Goal: Task Accomplishment & Management: Complete application form

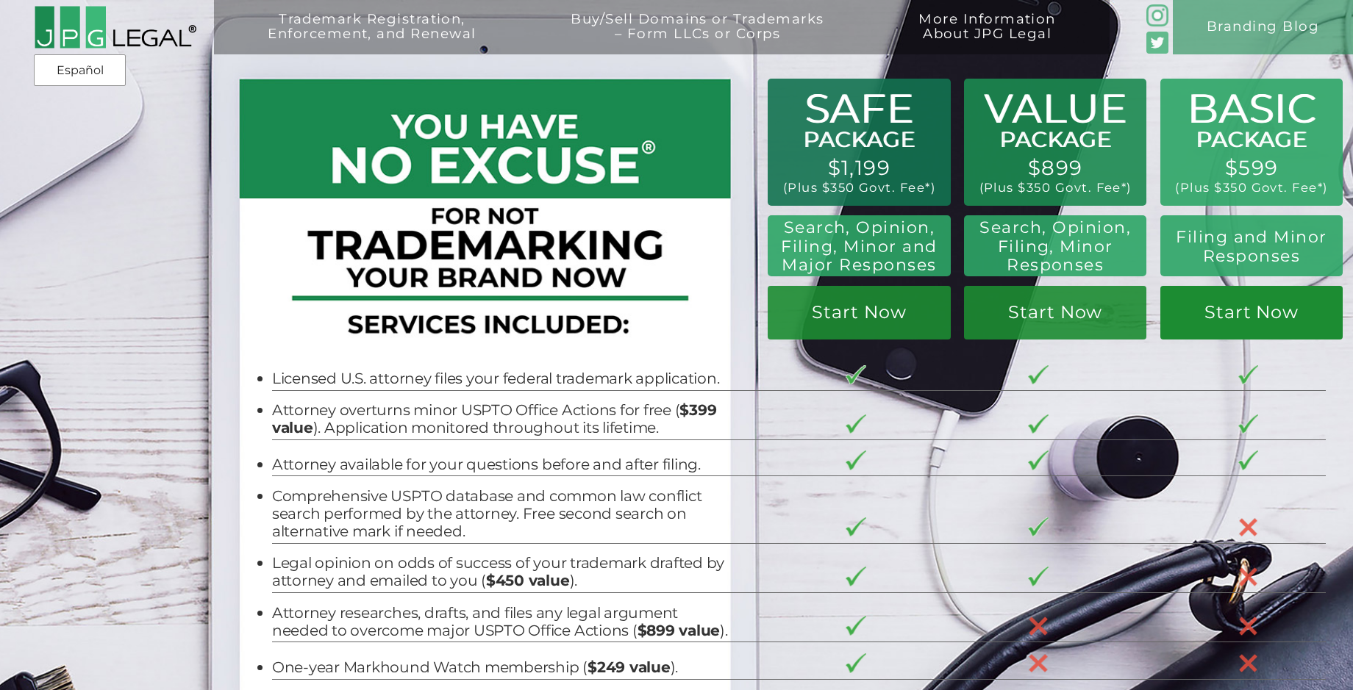
click at [1264, 312] on link "Start Now" at bounding box center [1251, 313] width 182 height 54
click at [1248, 313] on link "Start Now" at bounding box center [1251, 313] width 182 height 54
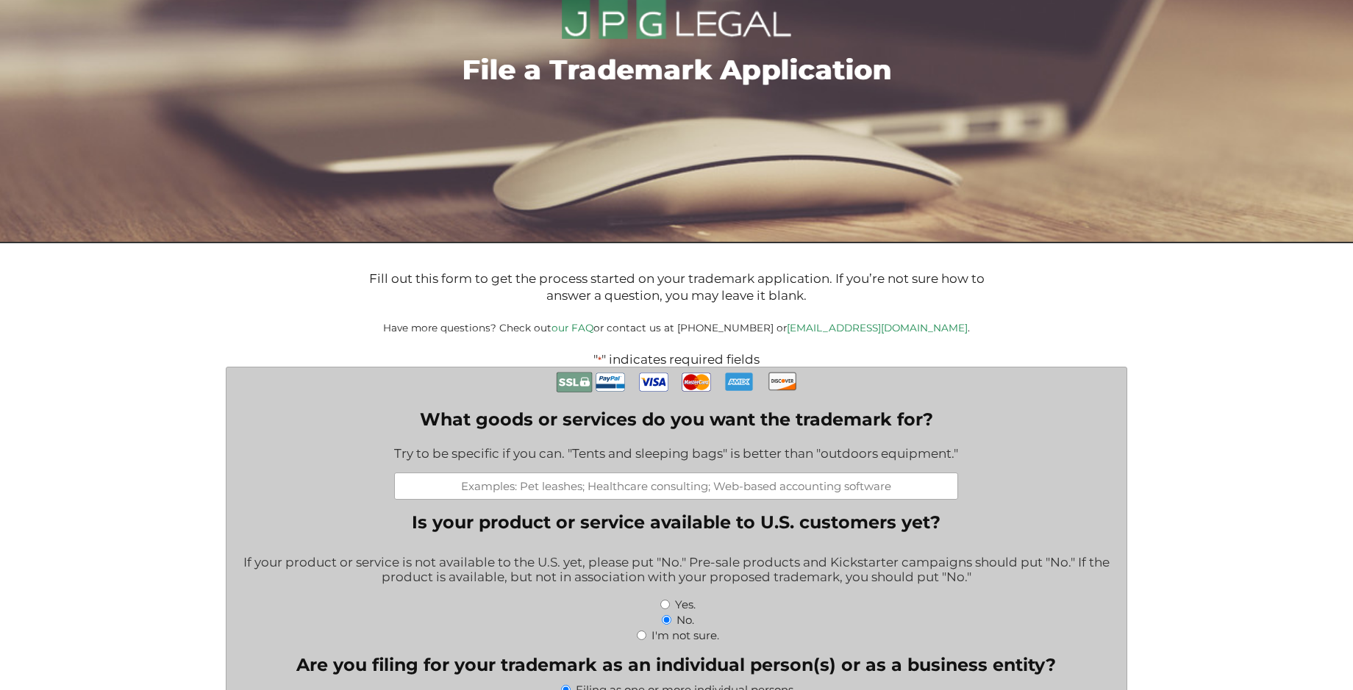
scroll to position [147, 0]
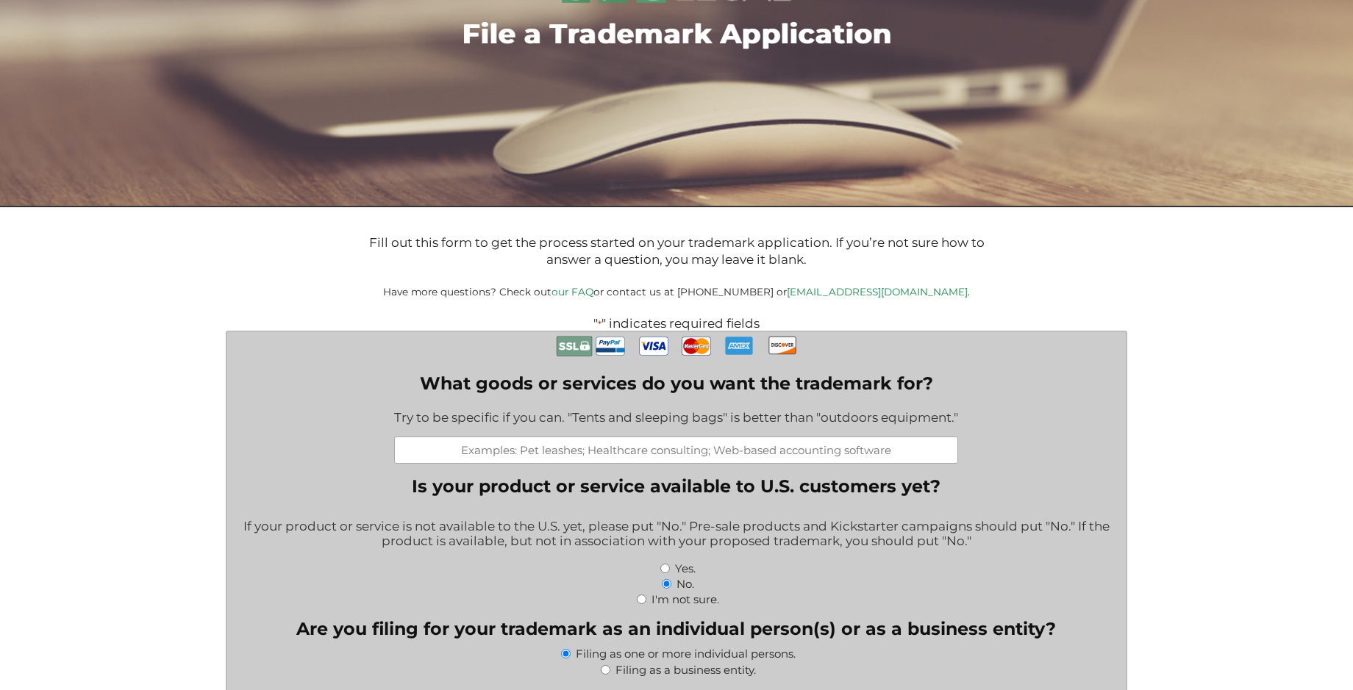
click at [565, 460] on input "What goods or services do you want the trademark for?" at bounding box center [676, 450] width 564 height 27
paste input "Ammunition; Ammunition casings; Bipods for firearms; Boresighters; Case covers …"
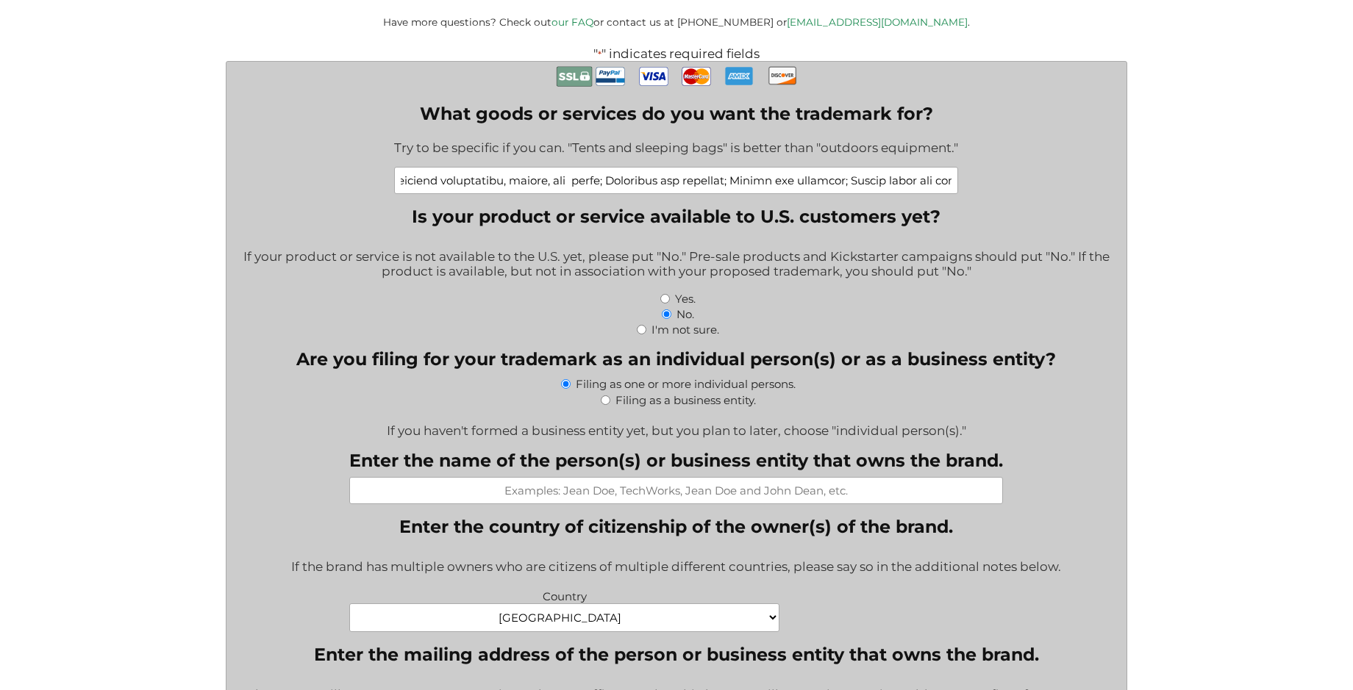
scroll to position [441, 0]
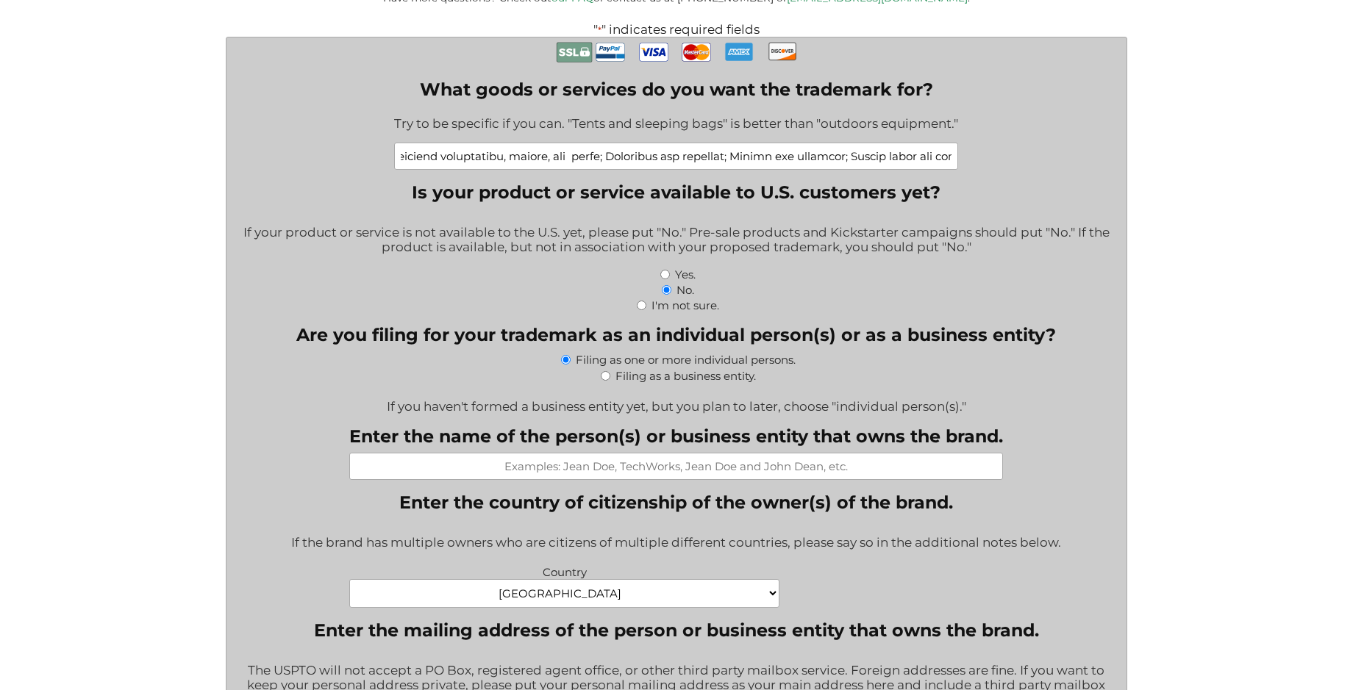
type input "Ammunition; Ammunition casings; Bipods for firearms; Boresighters; Case covers …"
click at [634, 472] on input "Enter the name of the person(s) or business entity that owns the brand." at bounding box center [676, 466] width 654 height 27
type input "y"
click at [665, 468] on input "Yu ZENG" at bounding box center [676, 466] width 654 height 27
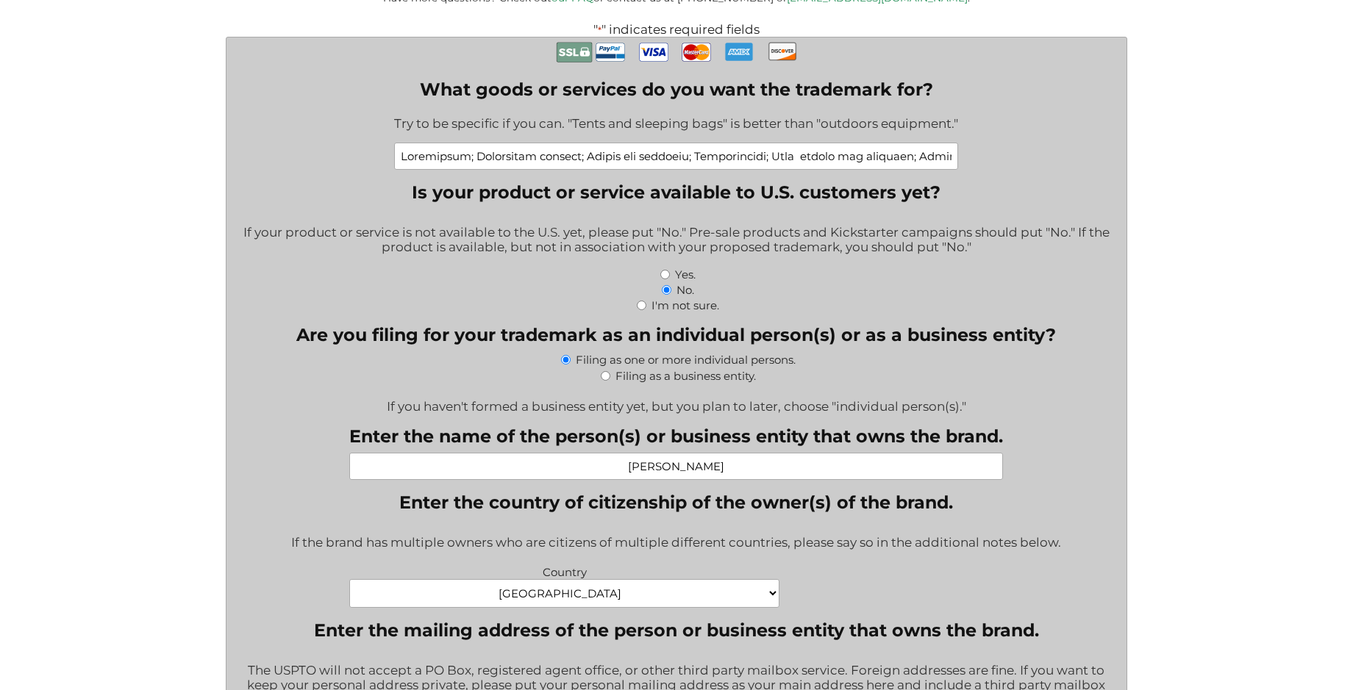
drag, startPoint x: 668, startPoint y: 467, endPoint x: 690, endPoint y: 475, distance: 23.5
click at [668, 467] on input "Yu ZENG" at bounding box center [676, 466] width 654 height 27
type input "[PERSON_NAME]"
drag, startPoint x: 1275, startPoint y: 505, endPoint x: 1265, endPoint y: 505, distance: 9.6
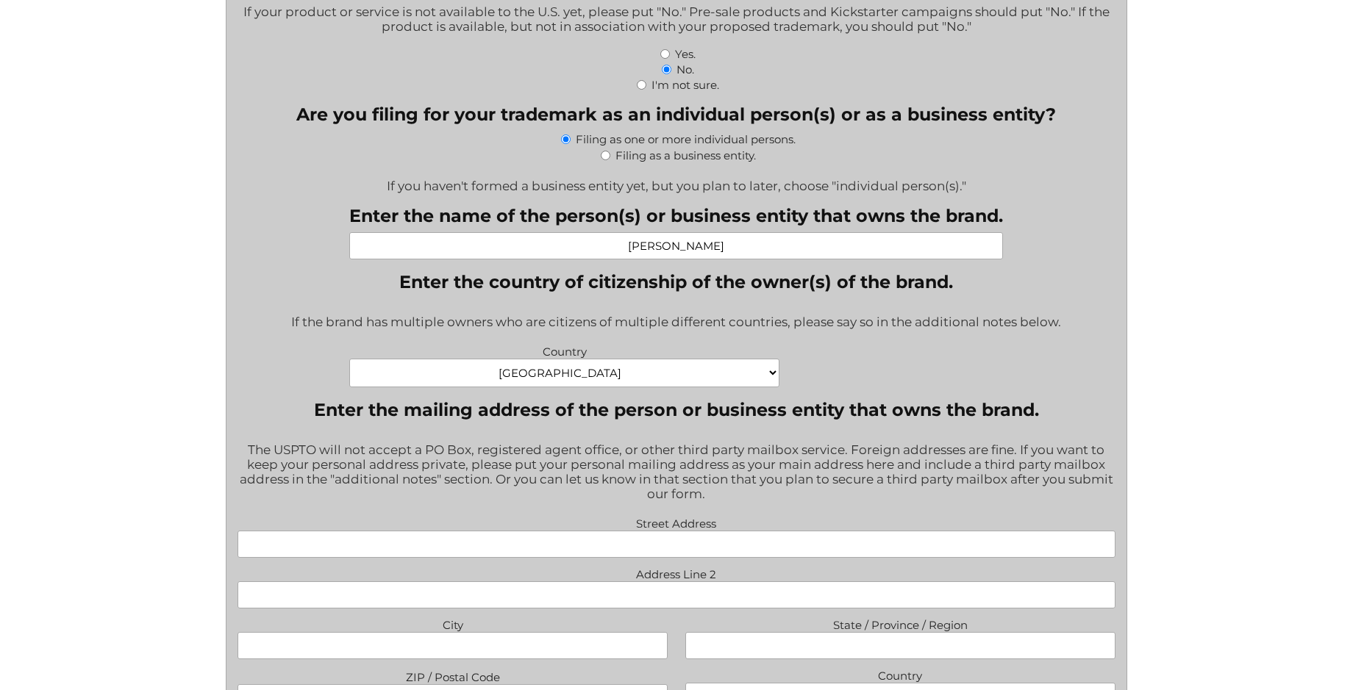
scroll to position [809, 0]
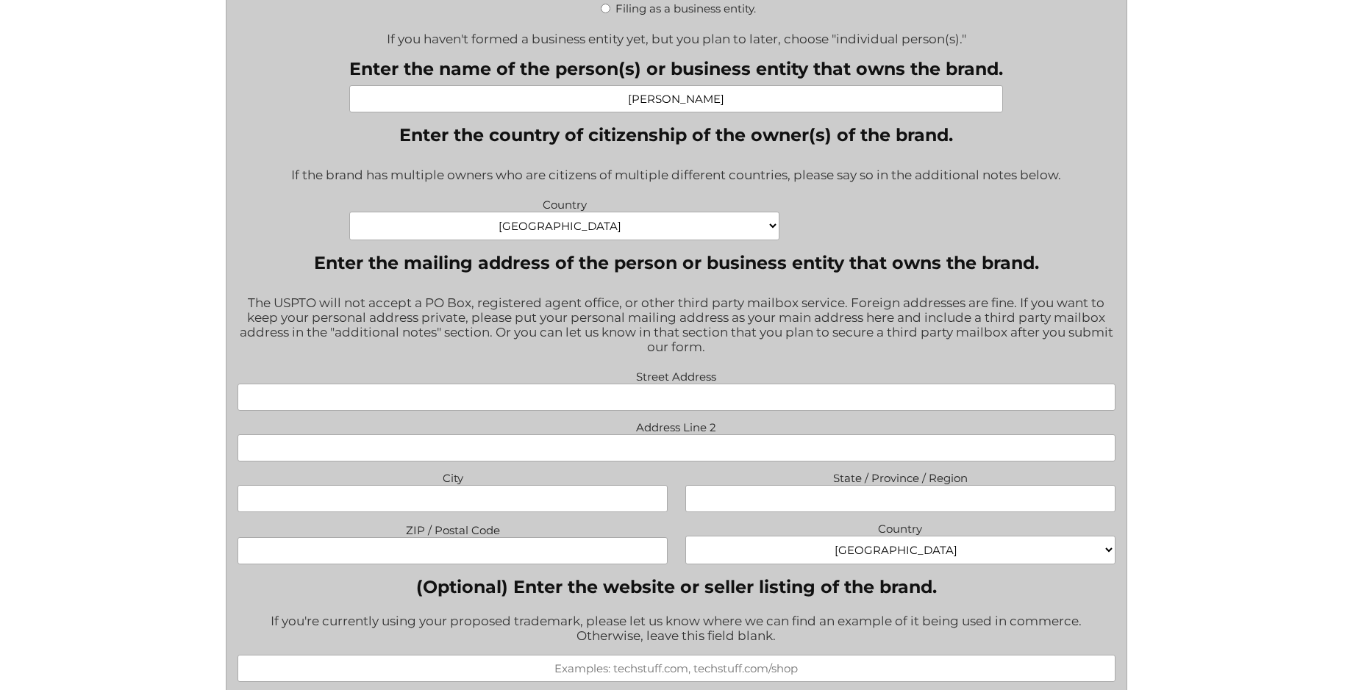
click at [640, 399] on input "Street Address" at bounding box center [675, 397] width 877 height 27
type input "[STREET_ADDRESS][PERSON_NAME][PERSON_NAME]"
type input "[GEOGRAPHIC_DATA]"
type input "MI"
type input "48187"
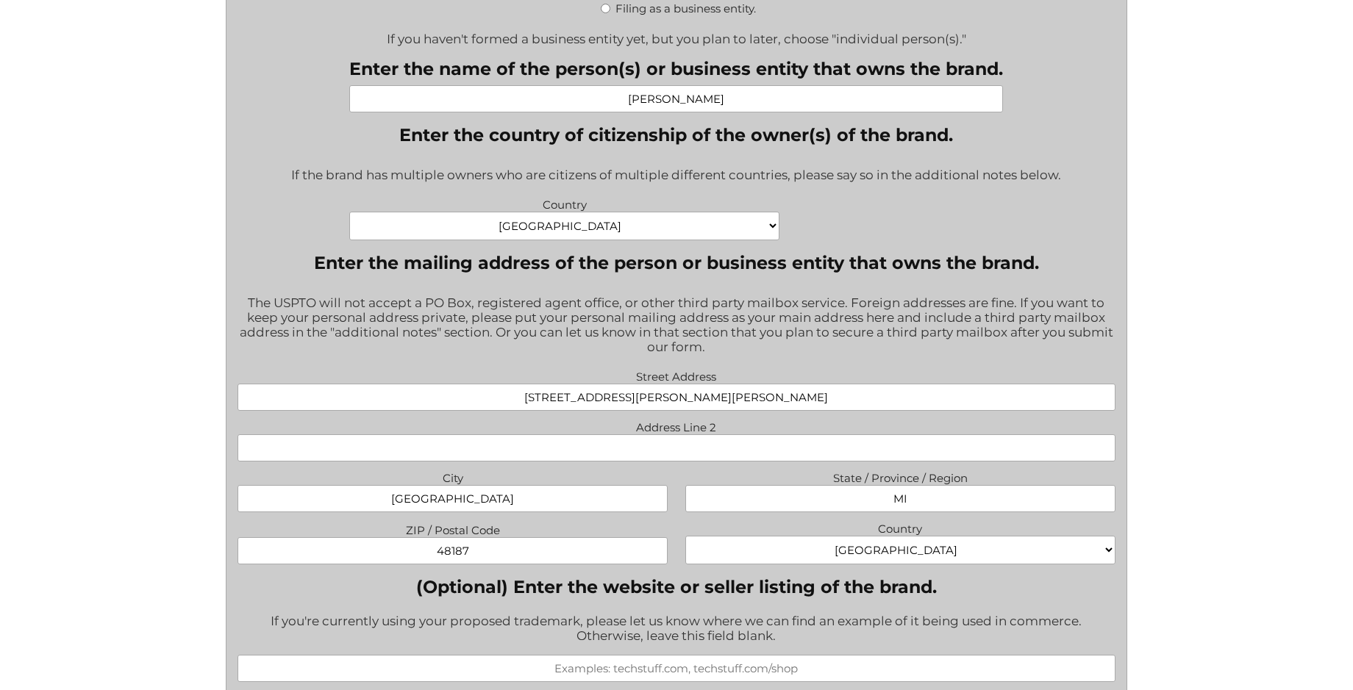
scroll to position [2364, 0]
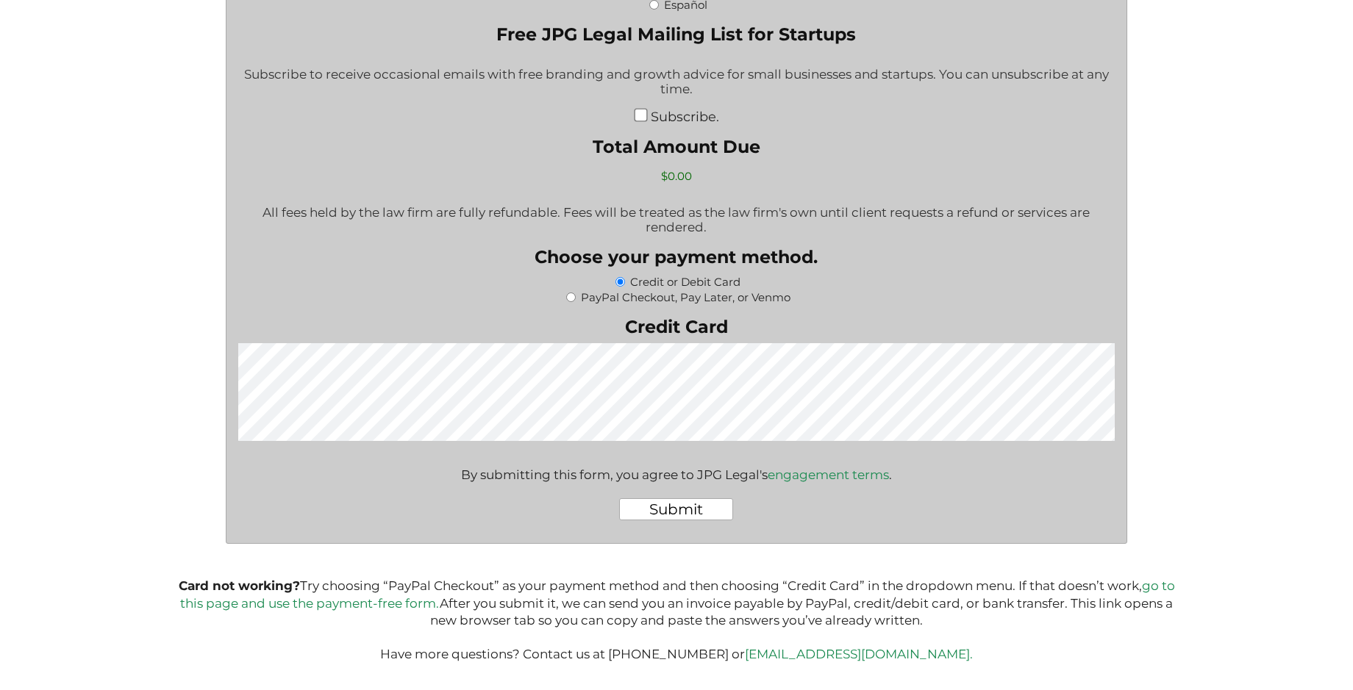
click at [821, 516] on div "Submit" at bounding box center [675, 510] width 877 height 46
click at [676, 504] on input "Submit" at bounding box center [676, 509] width 114 height 22
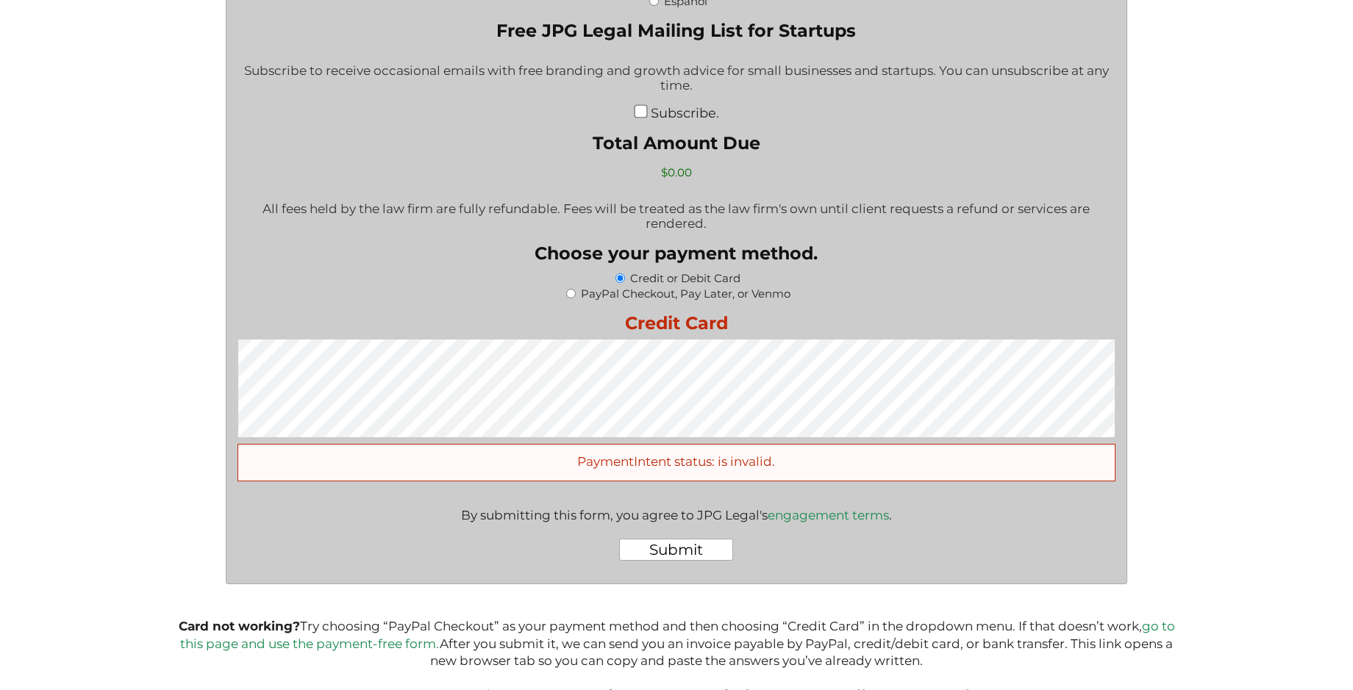
click at [570, 293] on input "PayPal Checkout, Pay Later, or Venmo" at bounding box center [571, 294] width 10 height 10
radio input "true"
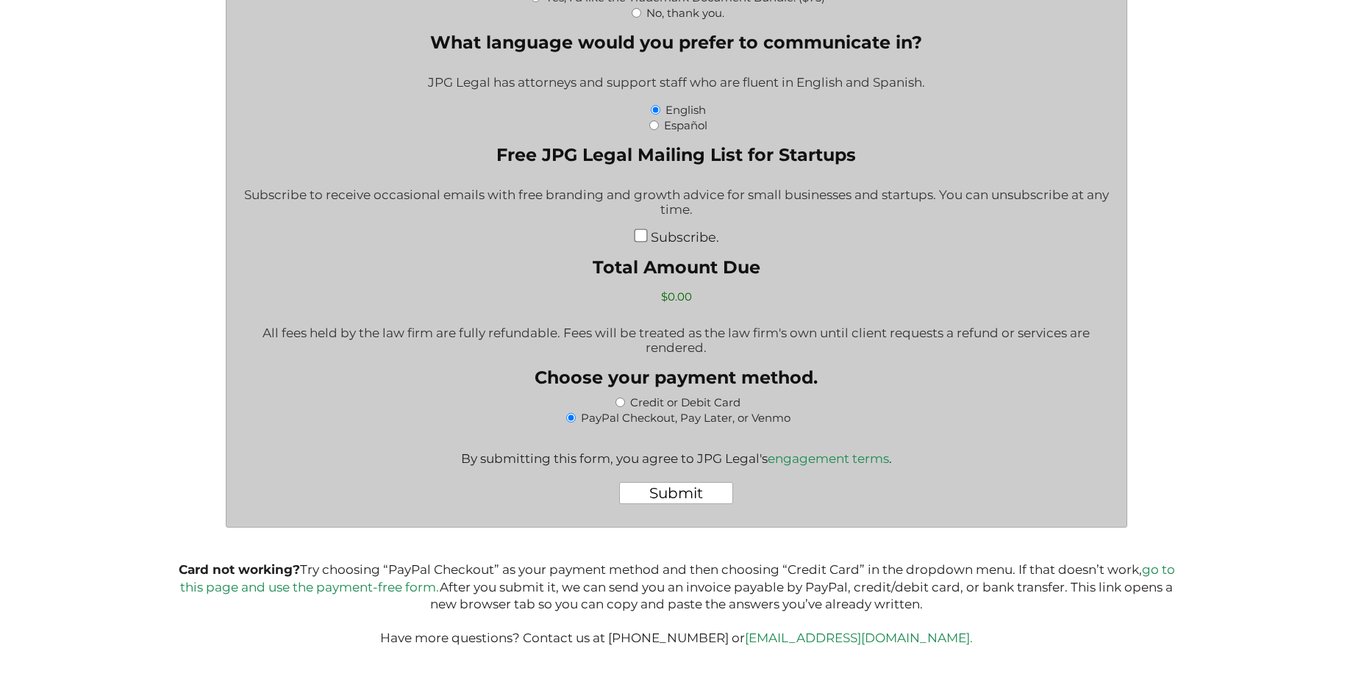
scroll to position [0, 0]
click at [683, 497] on input "Submit" at bounding box center [676, 493] width 114 height 22
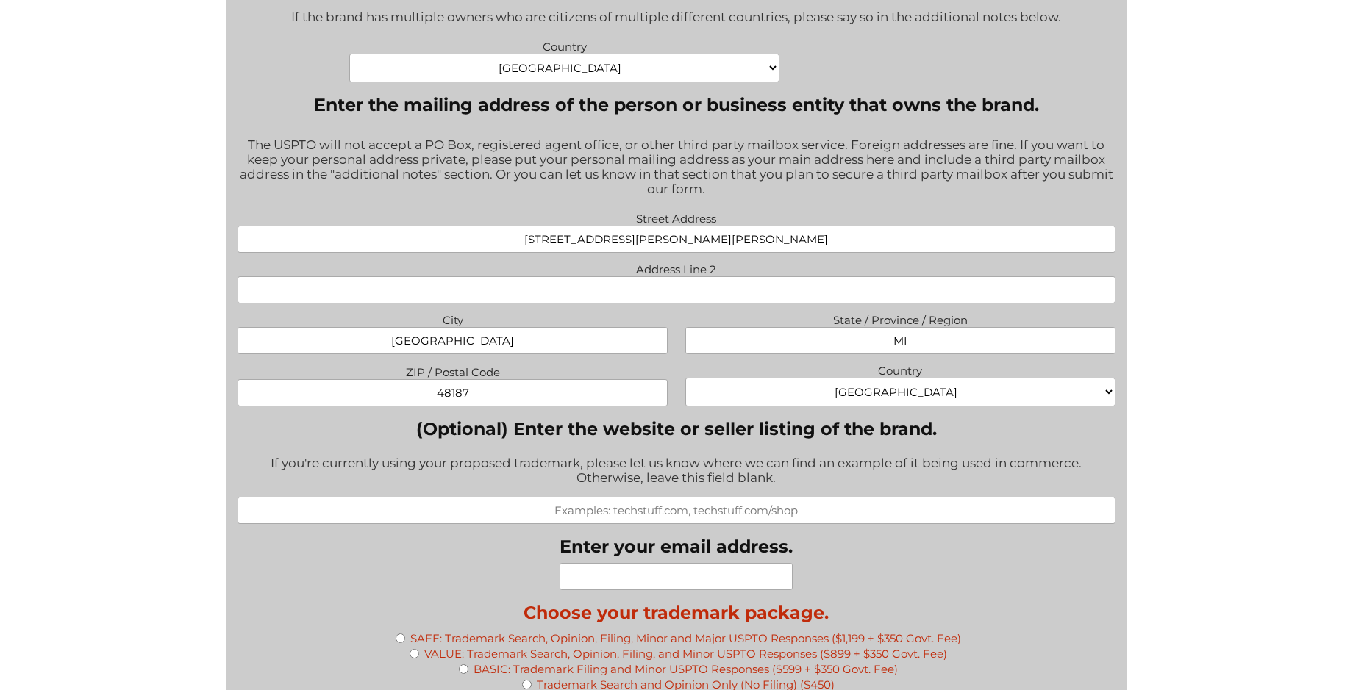
scroll to position [1176, 0]
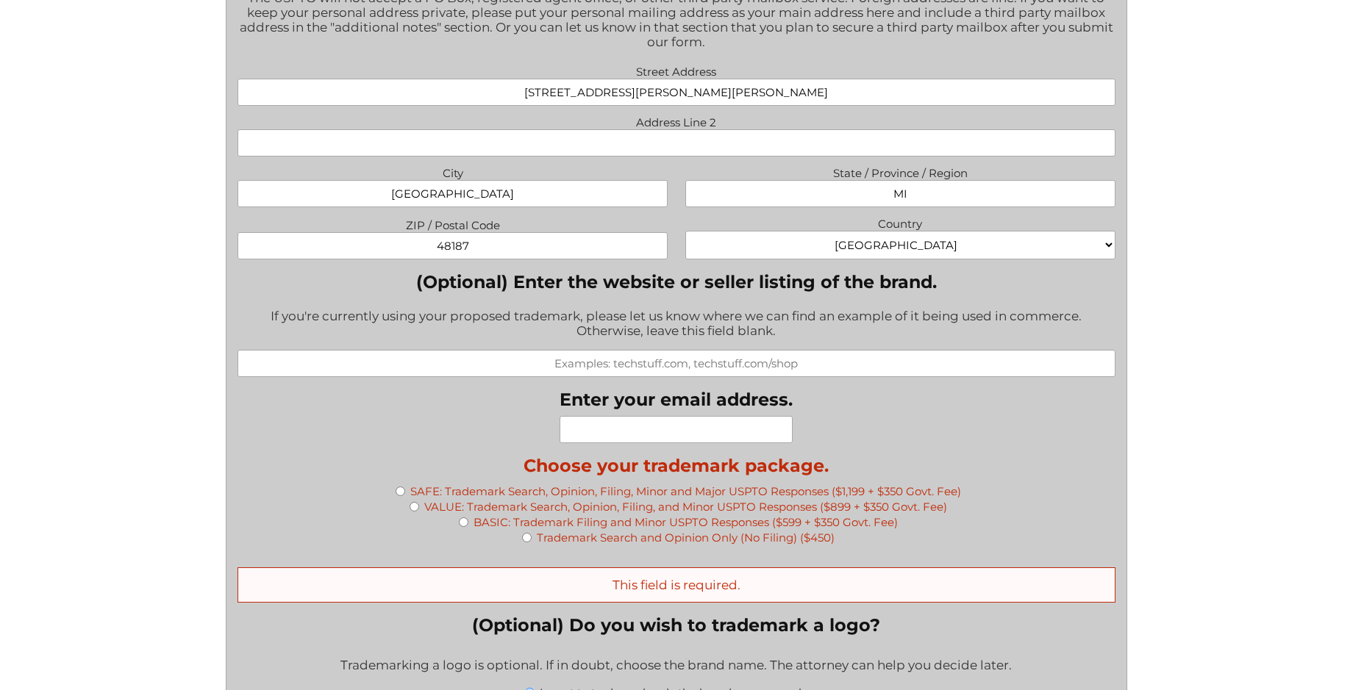
click at [601, 434] on input "Enter your email address." at bounding box center [675, 429] width 233 height 27
type input "[EMAIL_ADDRESS][DOMAIN_NAME]"
type input "[STREET_ADDRESS][PERSON_NAME][PERSON_NAME]"
click at [462, 523] on input "BASIC: Trademark Filing and Minor USPTO Responses ($599 + $350 Govt. Fee)" at bounding box center [464, 523] width 10 height 10
radio input "true"
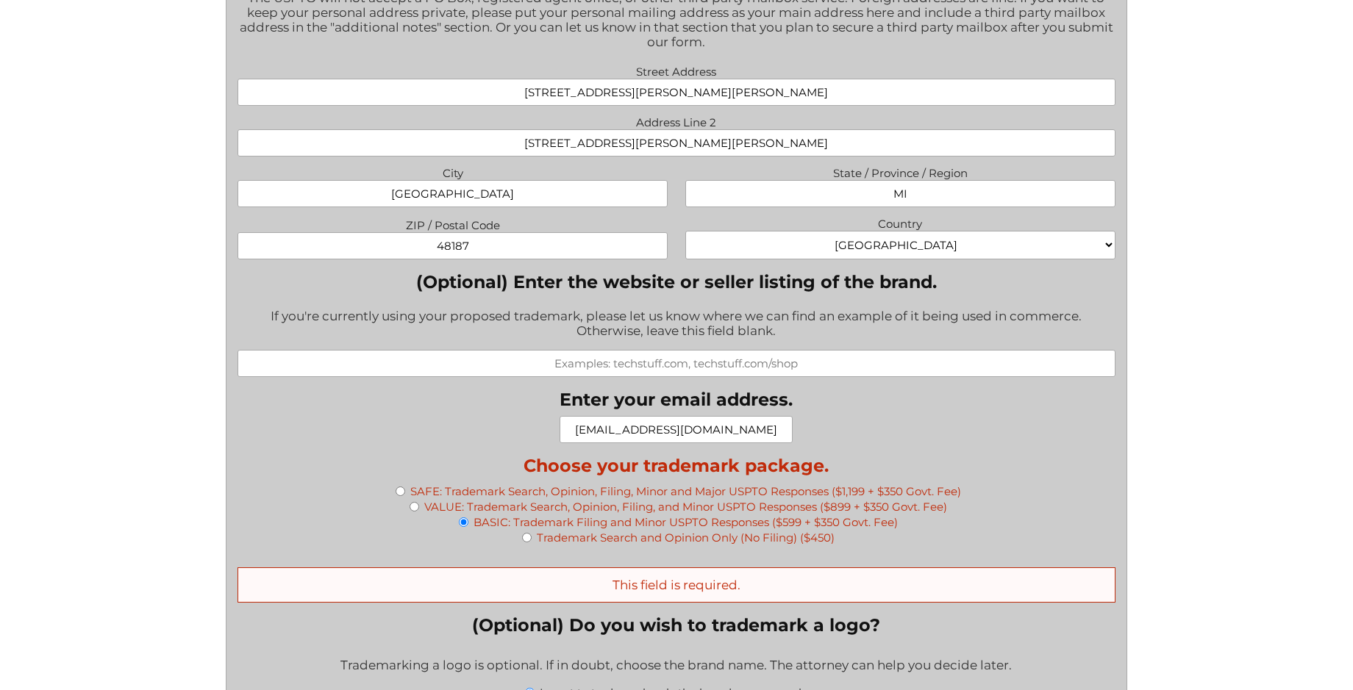
type input "$949.00"
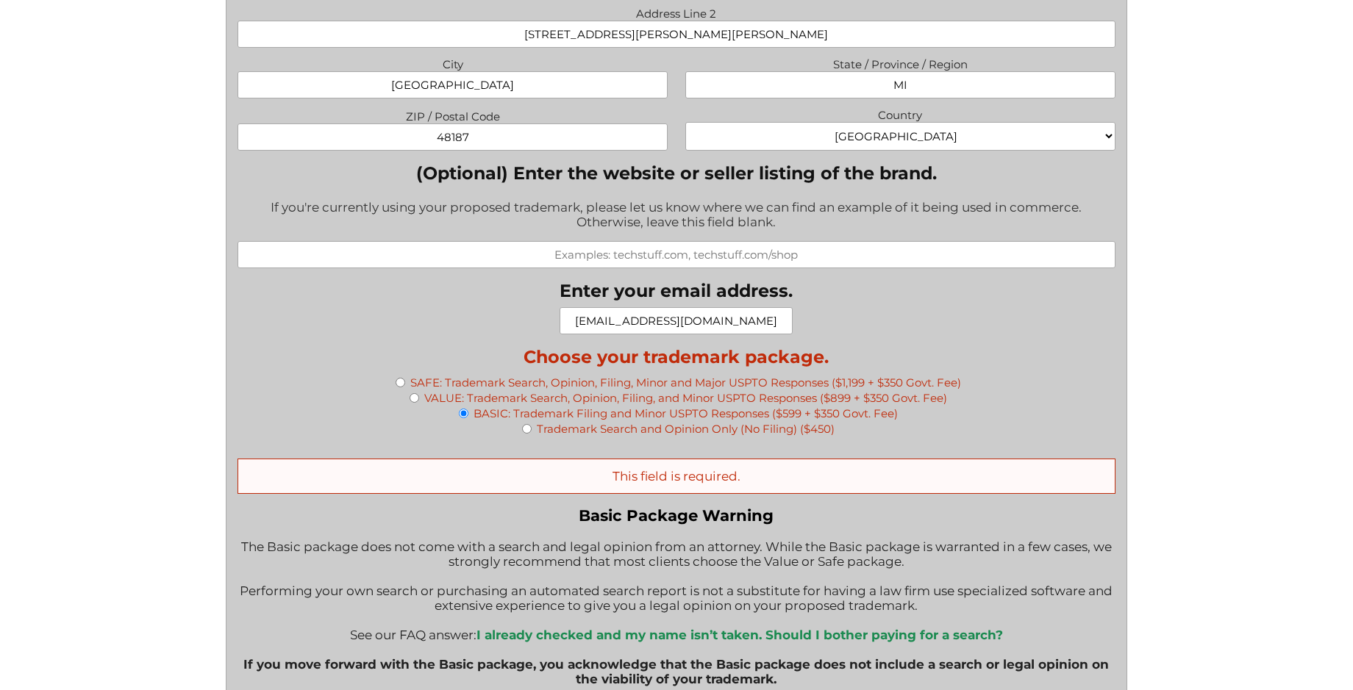
scroll to position [1323, 0]
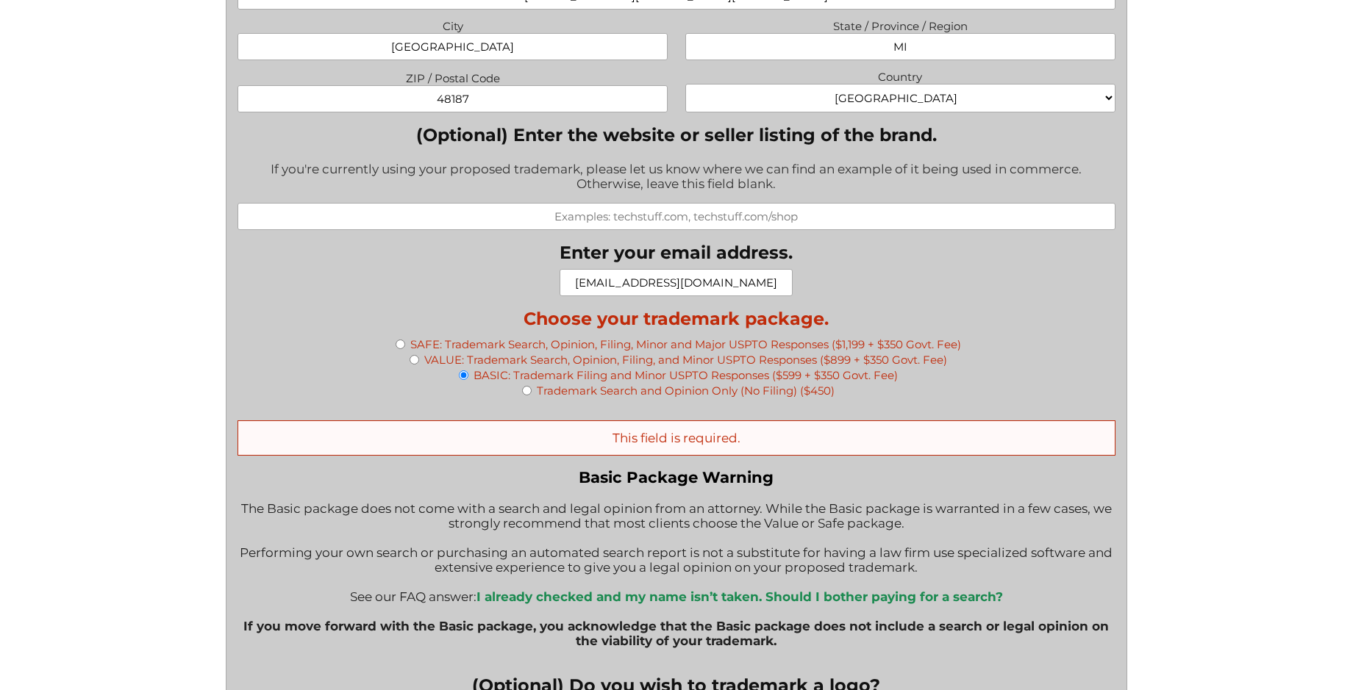
click at [678, 454] on div "This field is required." at bounding box center [675, 438] width 877 height 35
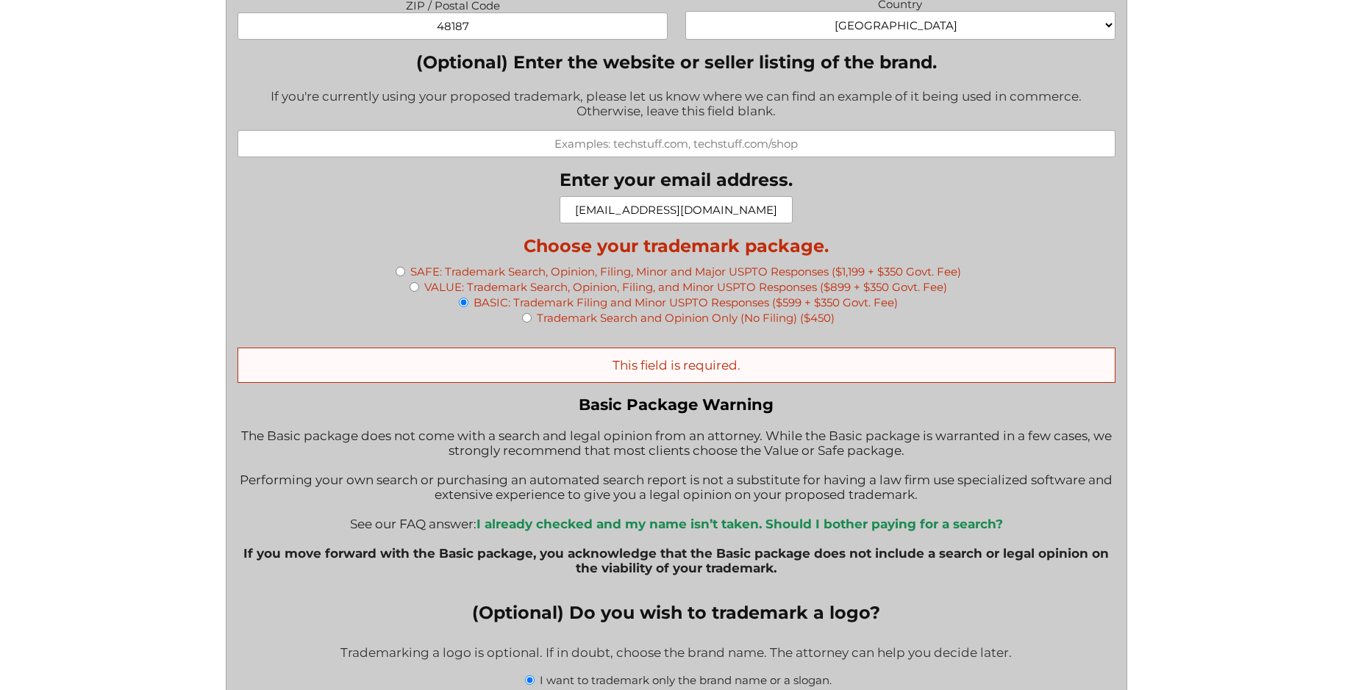
scroll to position [1470, 0]
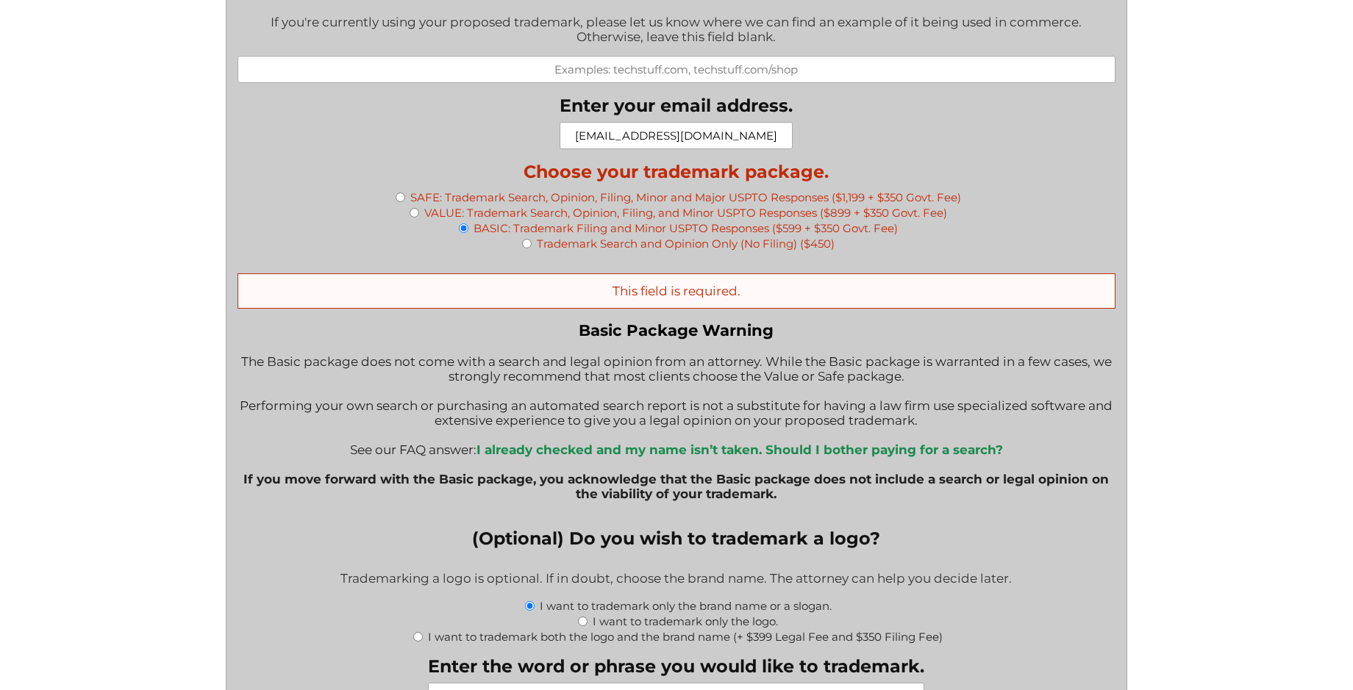
click at [415, 215] on input "VALUE: Trademark Search, Opinion, Filing, and Minor USPTO Responses ($899 + $35…" at bounding box center [414, 213] width 10 height 10
radio input "true"
type input "$1,249.00"
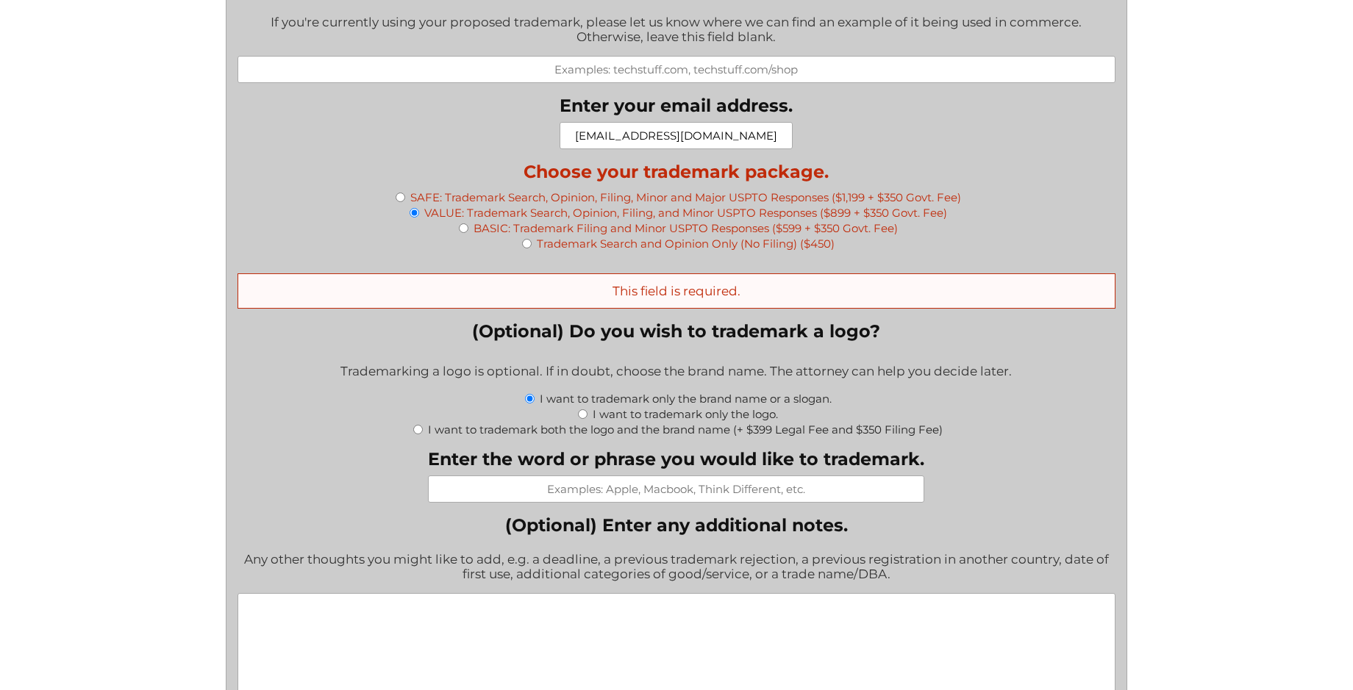
click at [576, 491] on input "Enter the word or phrase you would like to trademark." at bounding box center [676, 489] width 496 height 27
type input "T"
type input "GoTactical"
click at [698, 653] on textarea "(Optional) Enter any additional notes." at bounding box center [675, 663] width 877 height 141
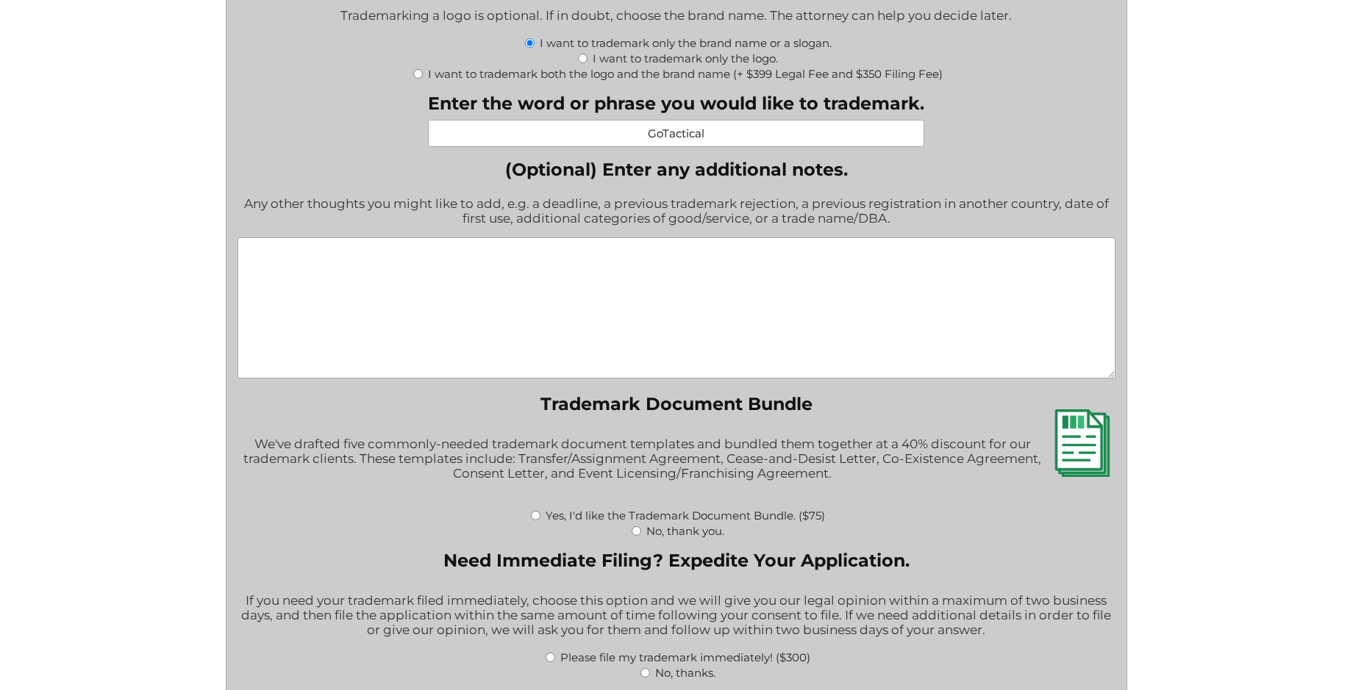
scroll to position [1838, 0]
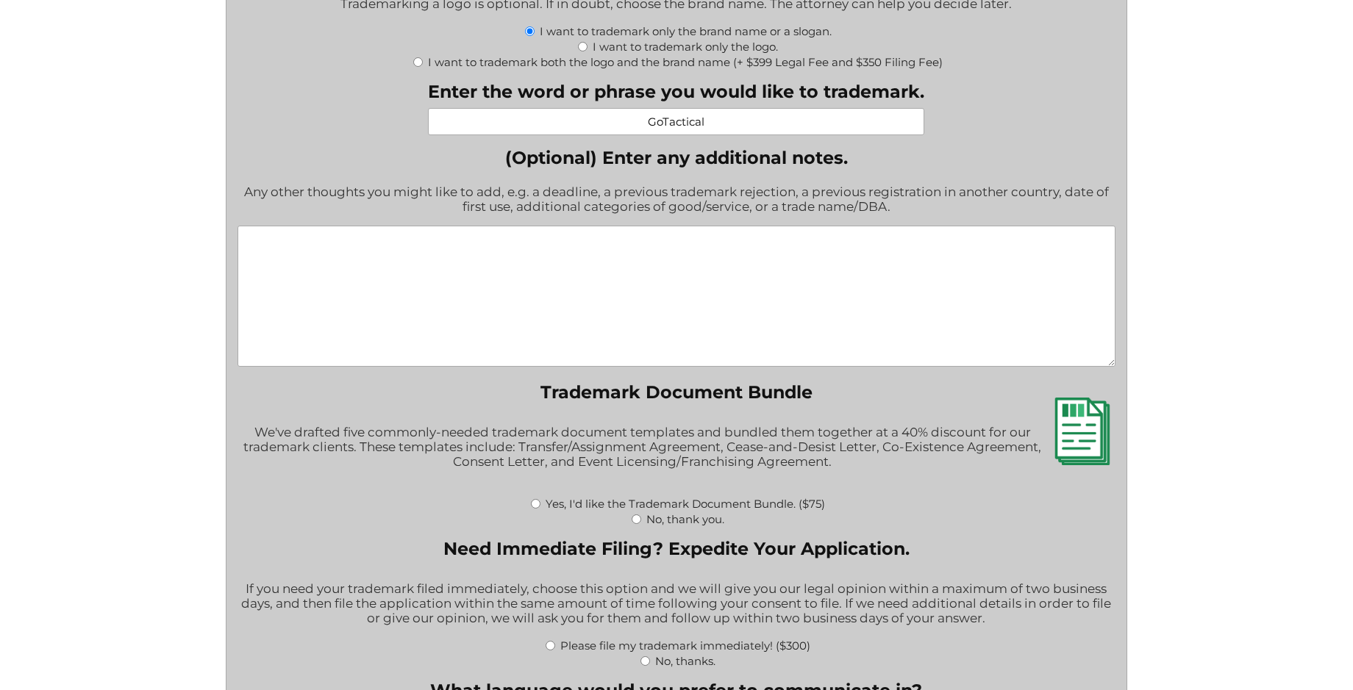
click at [638, 524] on input "No, thank you." at bounding box center [636, 520] width 10 height 10
radio input "true"
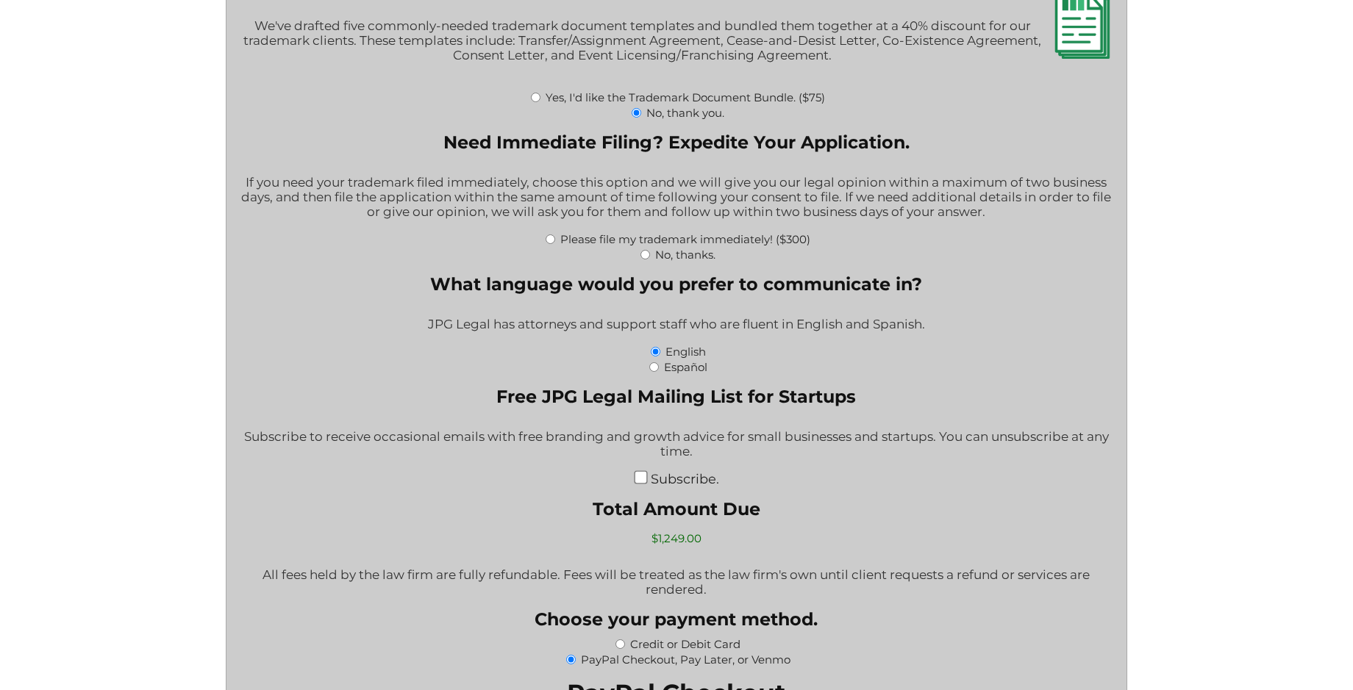
scroll to position [2205, 0]
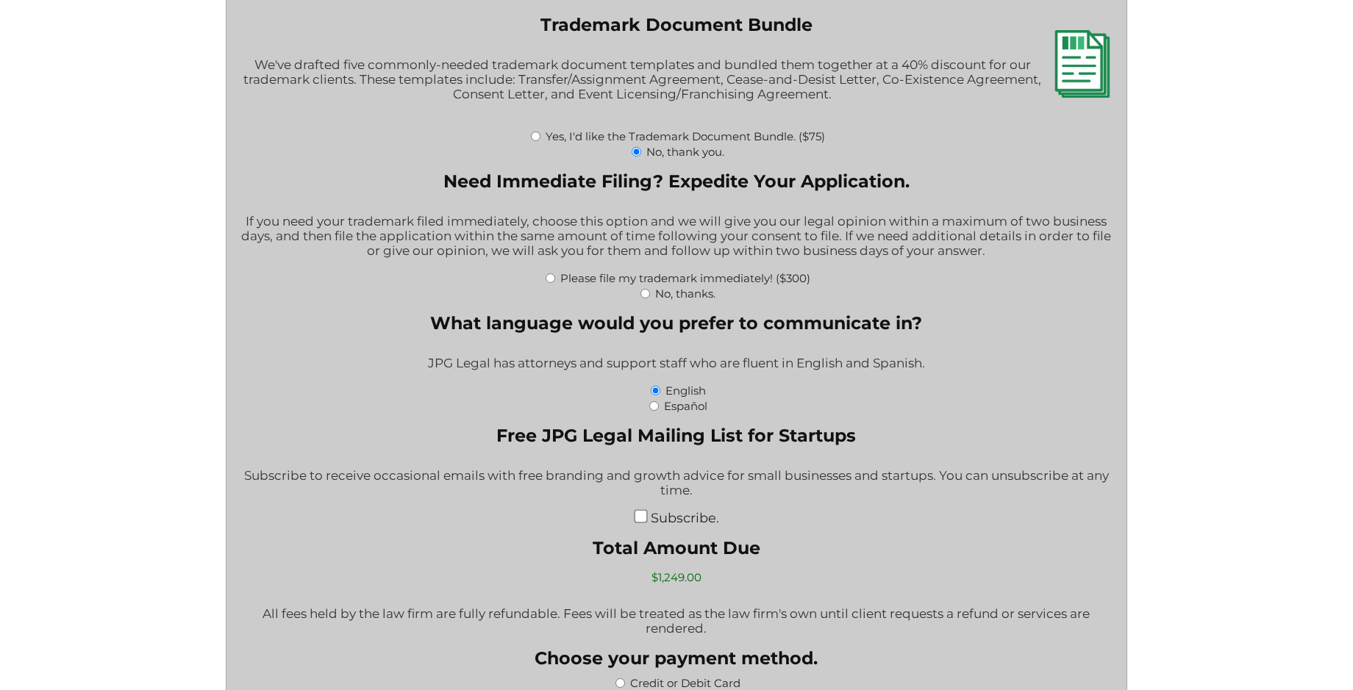
click at [551, 282] on input "Please file my trademark immediately! ($300)" at bounding box center [550, 278] width 10 height 10
radio input "true"
type input "$1,549.00"
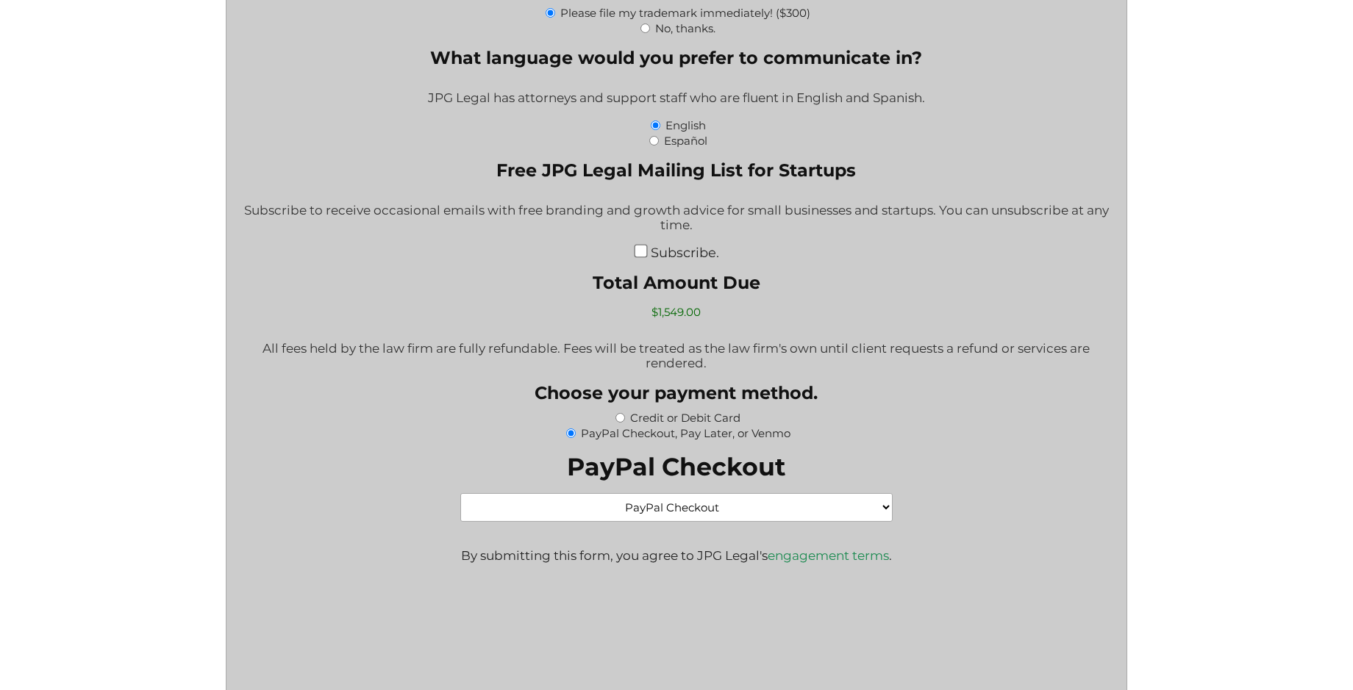
scroll to position [2500, 0]
